Goal: Task Accomplishment & Management: Manage account settings

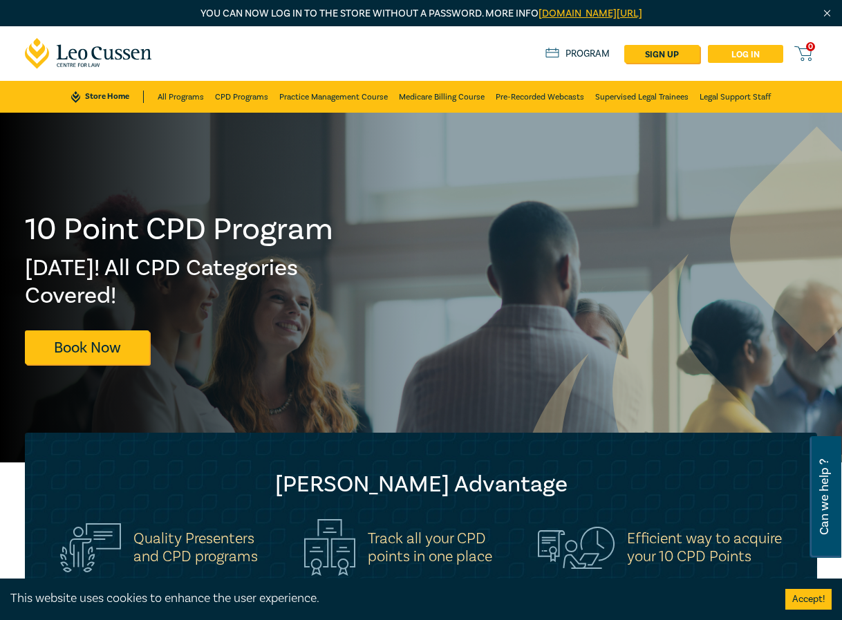
click at [737, 61] on link "Log in" at bounding box center [745, 54] width 75 height 18
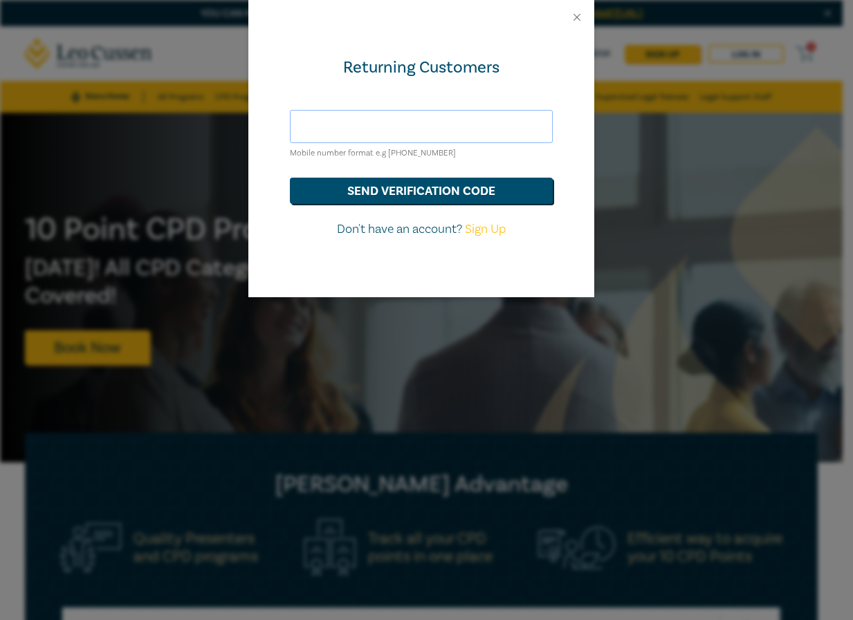
click at [396, 130] on input "text" at bounding box center [421, 126] width 263 height 33
type input "[PERSON_NAME][EMAIL_ADDRESS][DOMAIN_NAME]"
click at [578, 17] on button "Close" at bounding box center [577, 17] width 12 height 12
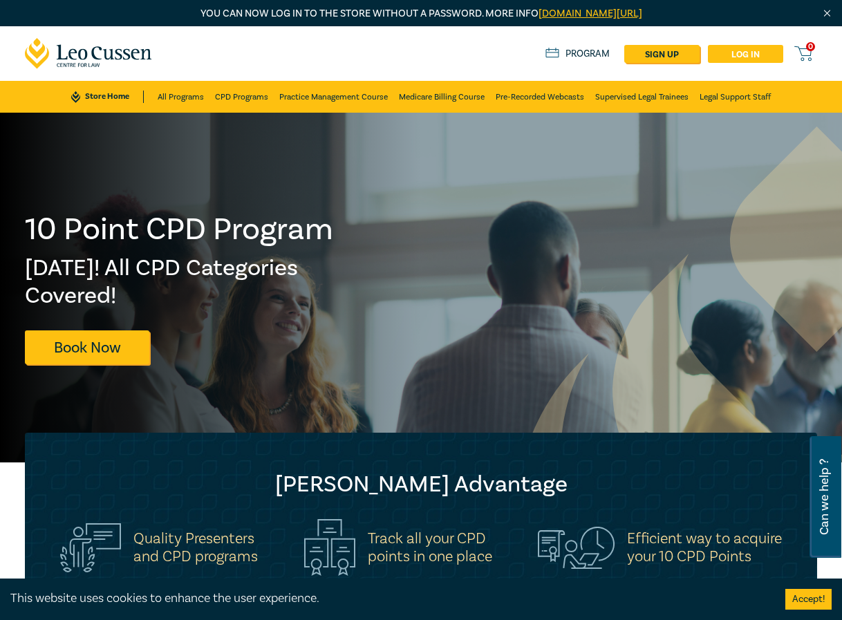
click at [758, 53] on link "Log in" at bounding box center [745, 54] width 75 height 18
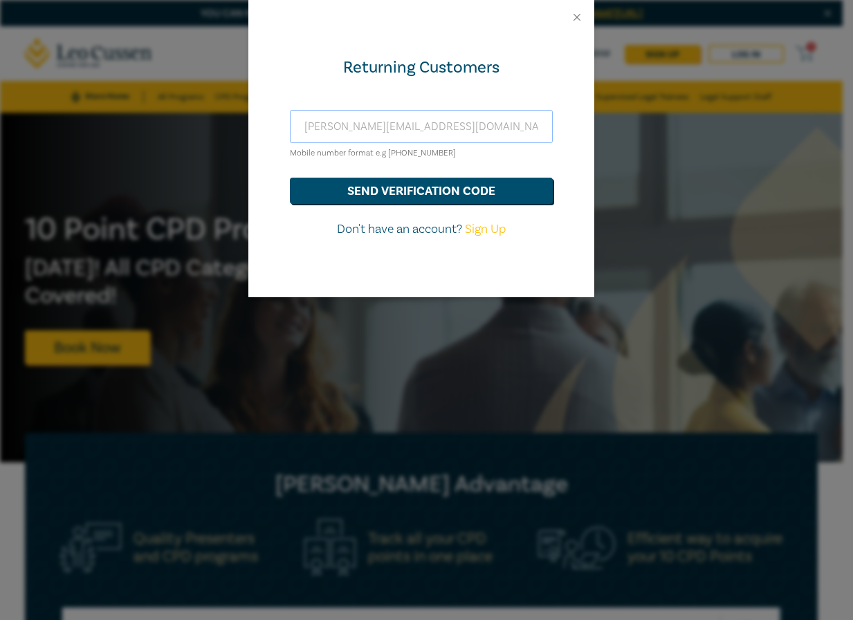
click at [393, 123] on input "[PERSON_NAME][EMAIL_ADDRESS][DOMAIN_NAME]" at bounding box center [421, 126] width 263 height 33
click at [493, 136] on input "[PERSON_NAME][EMAIL_ADDRESS][DOMAIN_NAME]" at bounding box center [421, 126] width 263 height 33
type input "l"
click at [448, 194] on button "send verification code" at bounding box center [421, 191] width 263 height 26
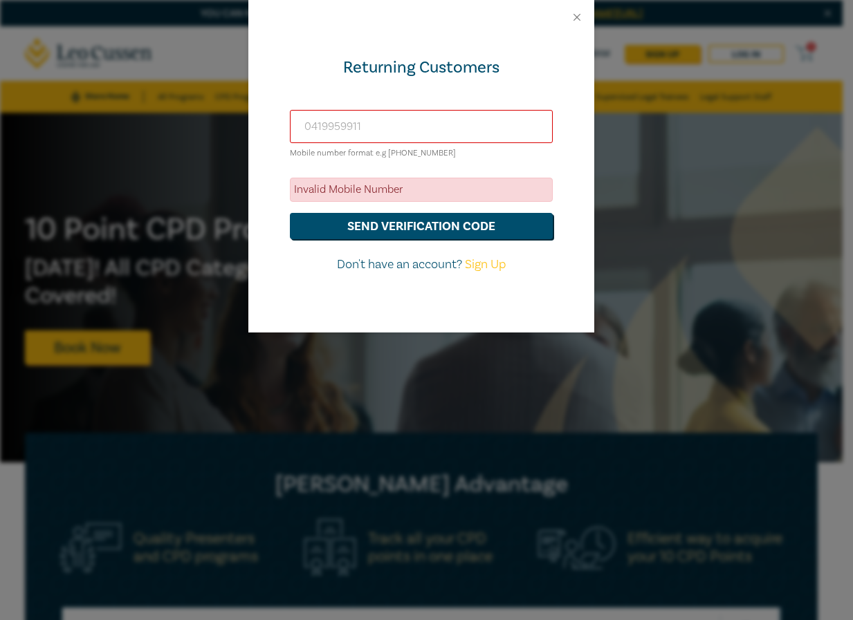
click at [421, 127] on input "0419959911" at bounding box center [421, 126] width 263 height 33
type input "0"
click at [575, 16] on button "Close" at bounding box center [577, 17] width 12 height 12
